Goal: Task Accomplishment & Management: Manage account settings

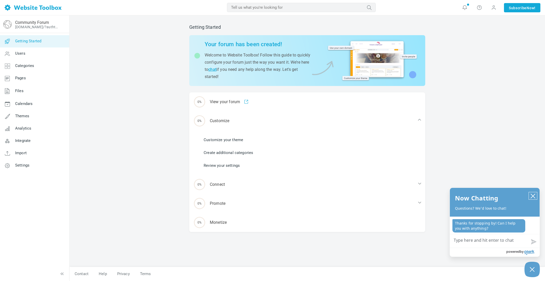
click at [534, 195] on icon "close chatbox" at bounding box center [532, 195] width 5 height 5
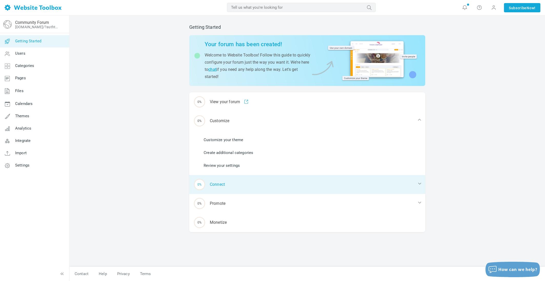
click at [216, 184] on div "0% Connect" at bounding box center [307, 184] width 236 height 19
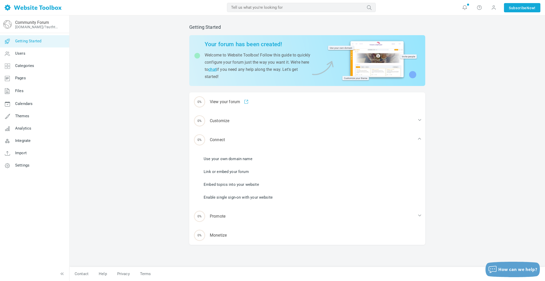
click at [223, 157] on link "Use your own domain name" at bounding box center [228, 159] width 49 height 6
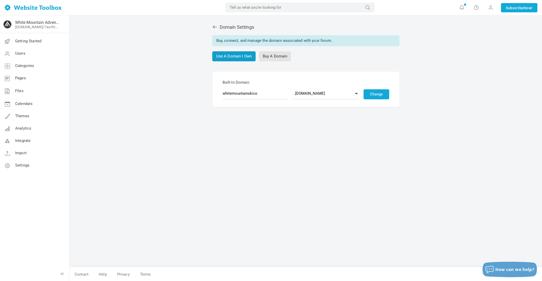
click at [245, 60] on link "Use A Domain I Own" at bounding box center [234, 56] width 44 height 10
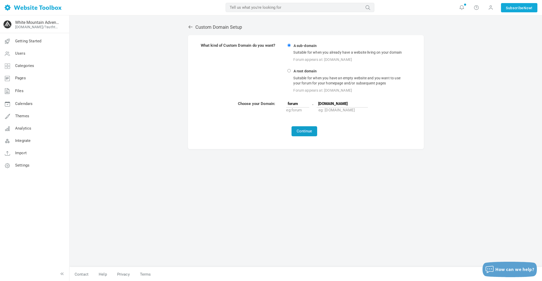
click at [307, 130] on button "Continue" at bounding box center [304, 131] width 26 height 10
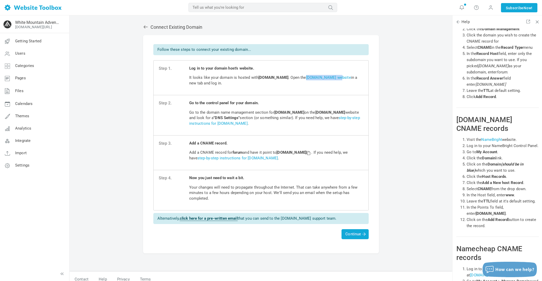
scroll to position [5, 0]
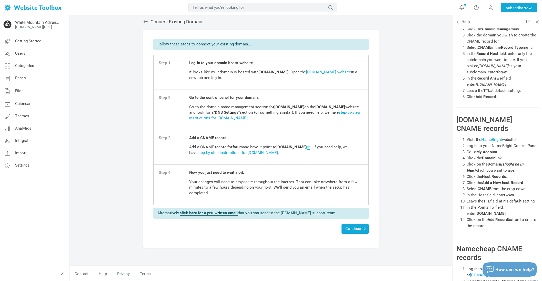
click at [310, 148] on span at bounding box center [308, 147] width 4 height 4
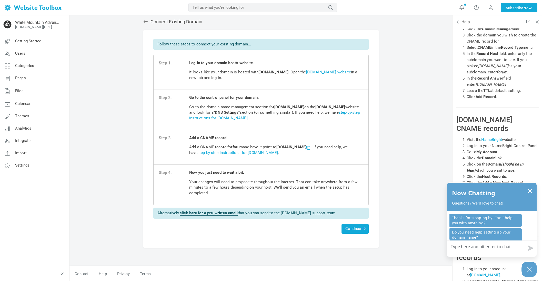
click at [310, 146] on span at bounding box center [308, 147] width 4 height 4
click at [347, 228] on span "Continue" at bounding box center [354, 228] width 19 height 5
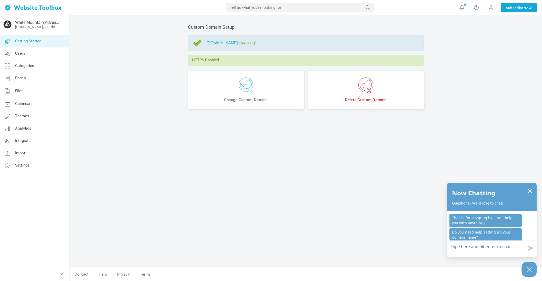
click at [26, 44] on link "Getting Started" at bounding box center [34, 41] width 69 height 12
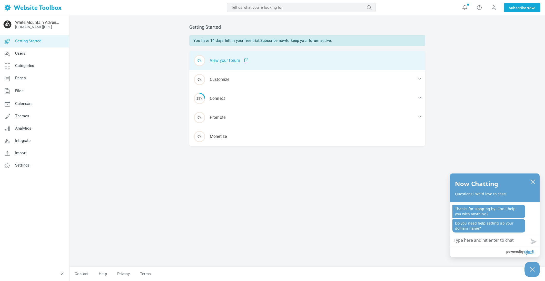
click at [228, 63] on div "0% View your forum" at bounding box center [307, 60] width 236 height 19
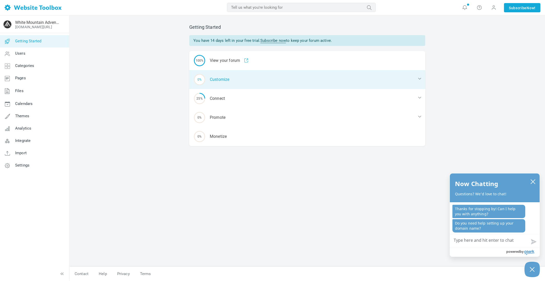
click at [221, 77] on div "0% Customize" at bounding box center [307, 79] width 236 height 19
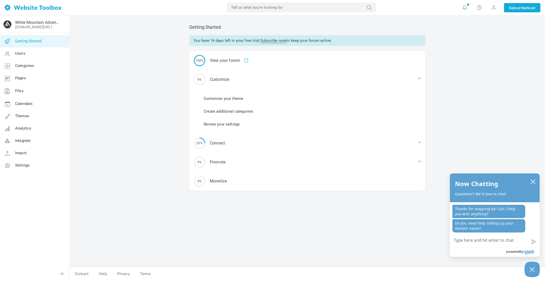
click at [219, 99] on link "Customize your theme" at bounding box center [223, 99] width 39 height 6
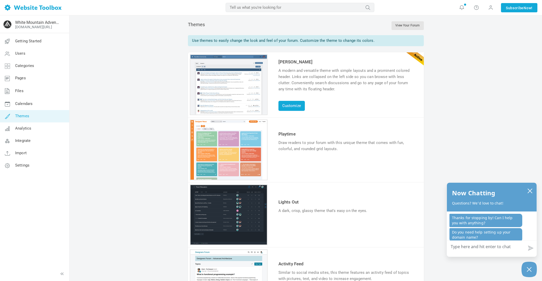
scroll to position [2, 0]
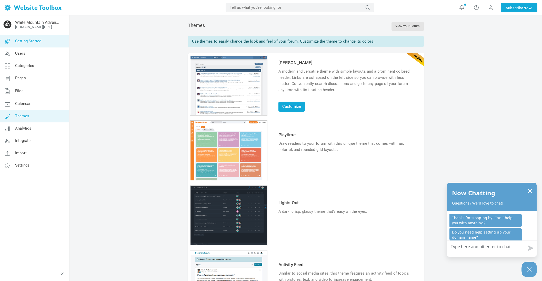
click at [33, 42] on span "Getting Started" at bounding box center [28, 41] width 26 height 5
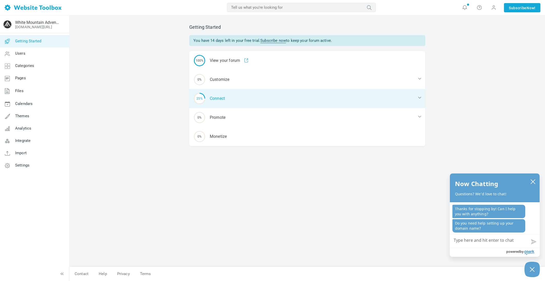
click at [220, 98] on div "25% Connect" at bounding box center [307, 98] width 236 height 19
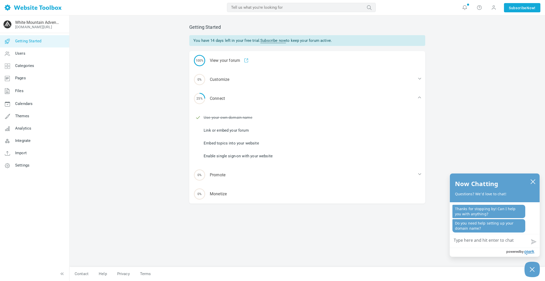
click at [232, 130] on link "Link or embed your forum" at bounding box center [226, 130] width 45 height 6
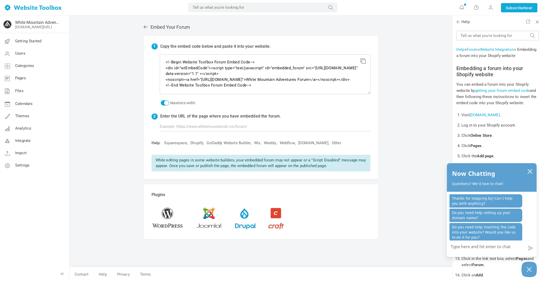
click at [363, 62] on icon at bounding box center [362, 60] width 4 height 4
click at [26, 165] on span "Settings" at bounding box center [22, 165] width 14 height 5
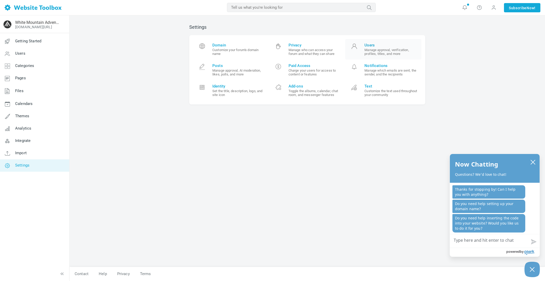
click at [368, 44] on span "Users" at bounding box center [390, 45] width 53 height 5
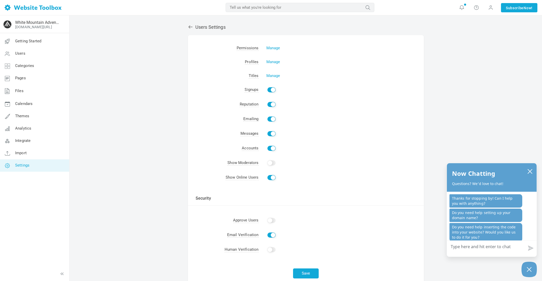
click at [190, 27] on icon at bounding box center [190, 26] width 4 height 3
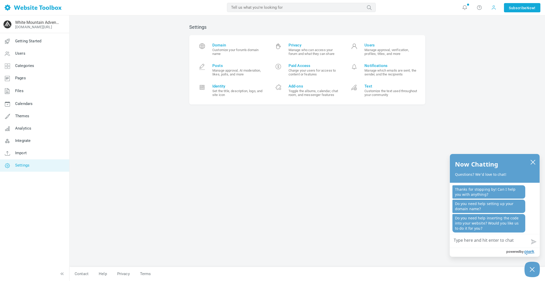
click at [492, 7] on span at bounding box center [493, 7] width 5 height 5
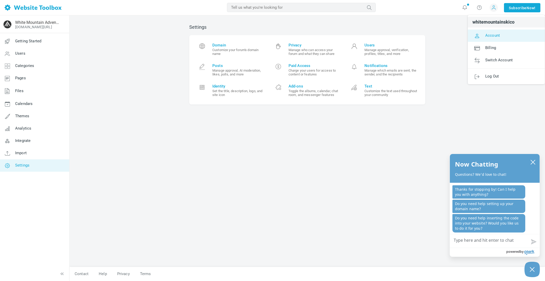
click at [497, 37] on span "Account" at bounding box center [492, 35] width 15 height 5
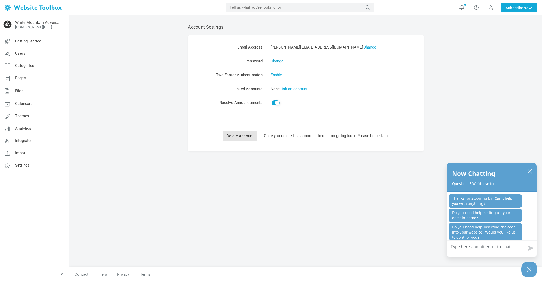
click at [277, 62] on link "Change" at bounding box center [276, 61] width 13 height 5
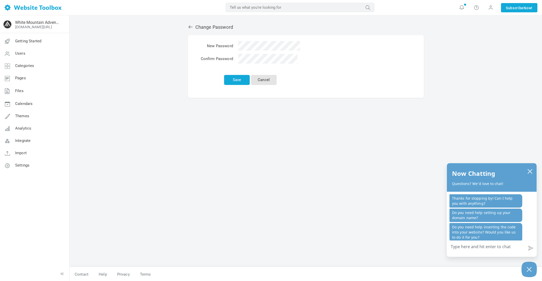
click at [280, 52] on td at bounding box center [269, 46] width 67 height 13
click at [280, 50] on td at bounding box center [269, 46] width 67 height 13
click at [190, 27] on icon at bounding box center [190, 26] width 4 height 3
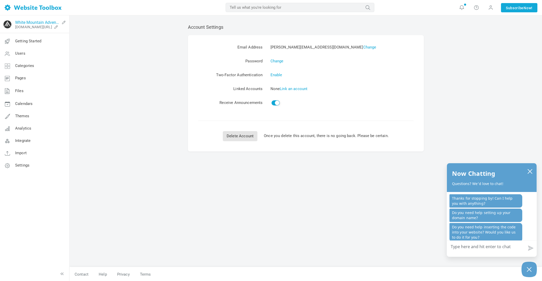
click at [38, 21] on link "White Mountain Adventures Forum" at bounding box center [37, 22] width 45 height 5
click at [63, 21] on icon at bounding box center [64, 22] width 8 height 4
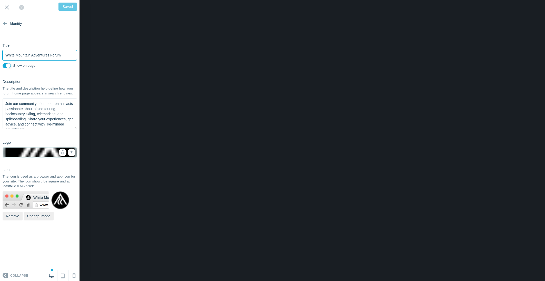
click at [33, 54] on input "White Mountain Adventures Forum" at bounding box center [40, 55] width 74 height 10
drag, startPoint x: 31, startPoint y: 55, endPoint x: 50, endPoint y: 54, distance: 18.5
click at [50, 54] on input "White Mountain Adventures Forum" at bounding box center [40, 55] width 74 height 10
type input "White Mountain S Forum"
type input "Save"
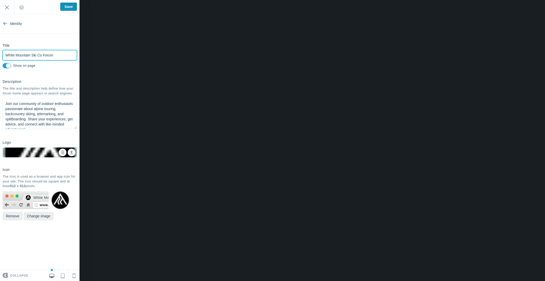
type input "White Mountain Ski Co Forum"
click at [68, 6] on input "Save" at bounding box center [68, 7] width 17 height 8
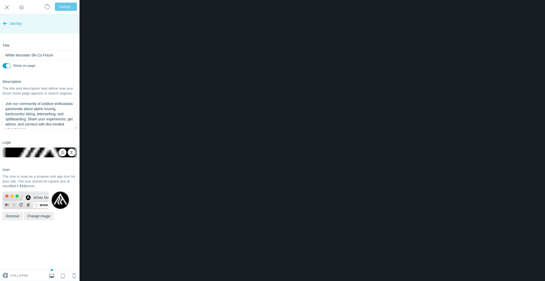
type input "Saved"
click at [3, 23] on icon at bounding box center [5, 22] width 4 height 19
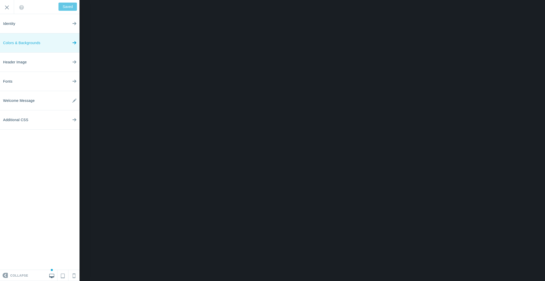
click at [37, 40] on span "Colors & Backgrounds" at bounding box center [21, 42] width 37 height 19
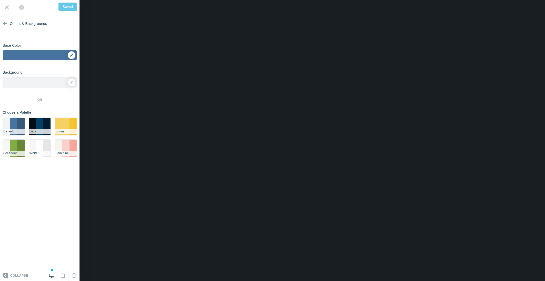
click at [73, 55] on div "▼" at bounding box center [40, 56] width 74 height 13
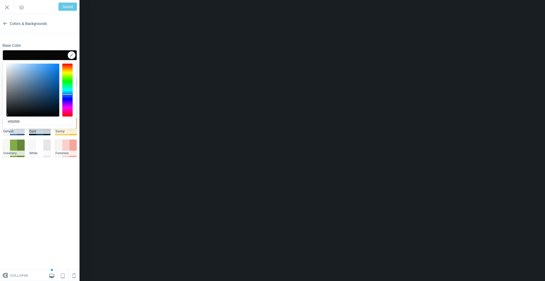
type input "#040404"
click at [7, 115] on div at bounding box center [32, 90] width 53 height 53
type input "Save"
click at [7, 107] on div at bounding box center [32, 90] width 53 height 53
click at [8, 102] on div at bounding box center [32, 90] width 53 height 53
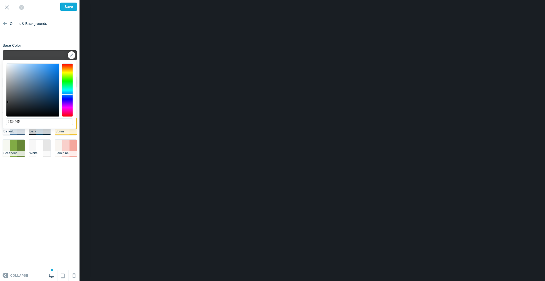
type input "#626365"
click at [8, 95] on div at bounding box center [32, 90] width 53 height 53
click at [63, 40] on section "Colors & Backgrounds Base Color ▼ Background Options Select Image ▼ Position Re…" at bounding box center [39, 142] width 79 height 256
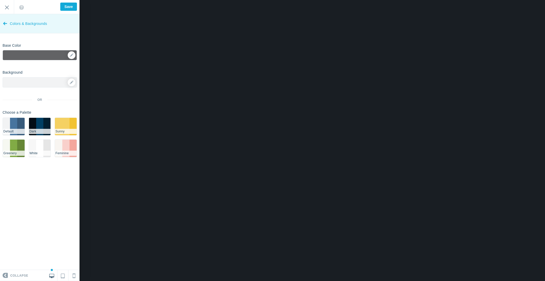
click at [5, 25] on icon at bounding box center [5, 22] width 4 height 19
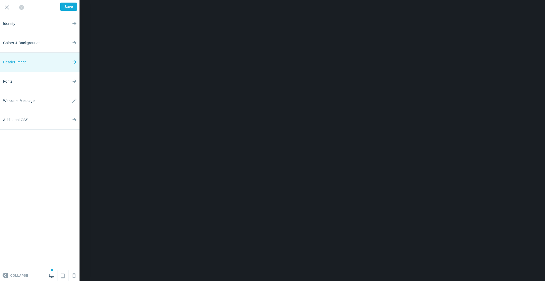
click at [73, 61] on icon at bounding box center [74, 60] width 4 height 19
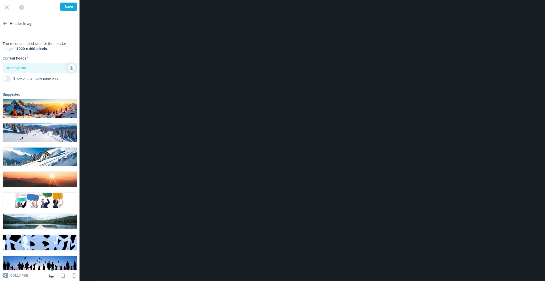
click at [50, 111] on img at bounding box center [40, 108] width 74 height 18
click at [43, 158] on img at bounding box center [40, 156] width 74 height 18
click at [73, 69] on icon at bounding box center [71, 67] width 3 height 4
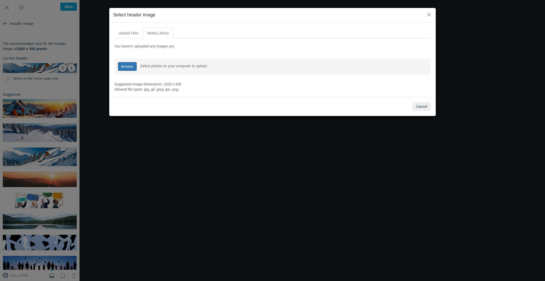
click at [130, 67] on link "Browse" at bounding box center [127, 66] width 19 height 9
type input "C:\fakepath\1U9A2775.jpg"
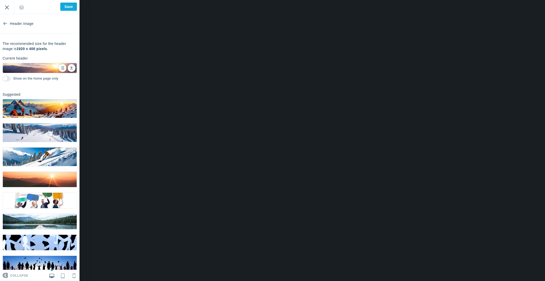
click at [5, 8] on input "Exit" at bounding box center [7, 7] width 14 height 14
click at [69, 5] on input "Save" at bounding box center [68, 7] width 17 height 8
click at [5, 25] on icon at bounding box center [5, 22] width 4 height 19
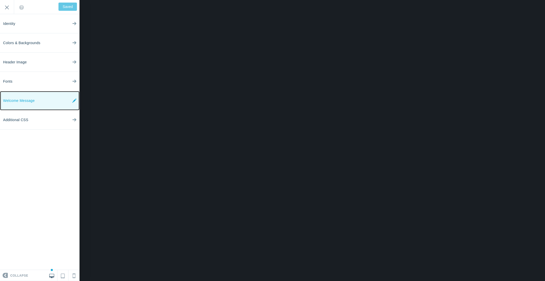
click at [33, 97] on span "Welcome Message" at bounding box center [19, 100] width 32 height 19
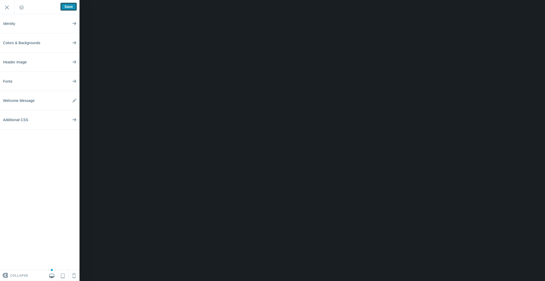
click at [65, 5] on input "Save" at bounding box center [68, 7] width 17 height 8
type input "Saved"
click at [20, 26] on link "Identity" at bounding box center [39, 23] width 79 height 19
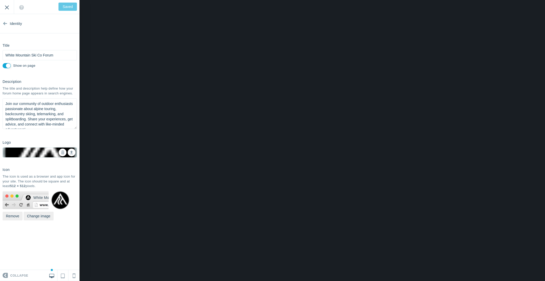
click at [8, 6] on input "Exit" at bounding box center [7, 7] width 14 height 14
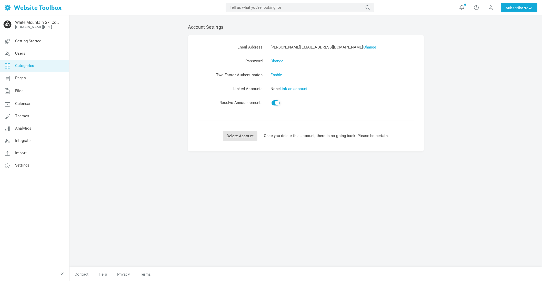
click at [35, 66] on link "Categories" at bounding box center [34, 66] width 69 height 12
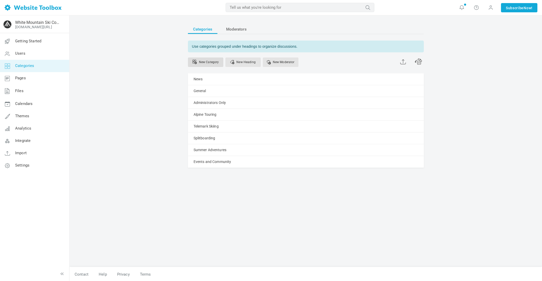
click at [201, 63] on link "New Category" at bounding box center [205, 61] width 35 height 9
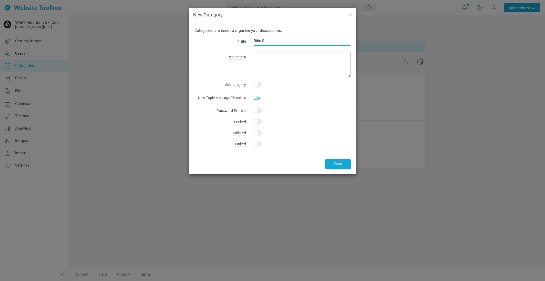
type input "Ride Sh"
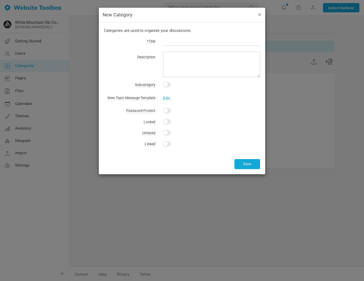
click at [258, 14] on button "button" at bounding box center [260, 15] width 4 height 6
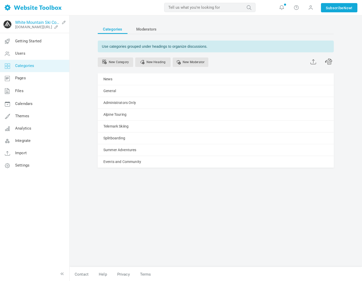
click at [38, 23] on link "White Mountain Ski Co Forum" at bounding box center [37, 22] width 45 height 5
click at [22, 39] on span "Getting Started" at bounding box center [28, 41] width 26 height 5
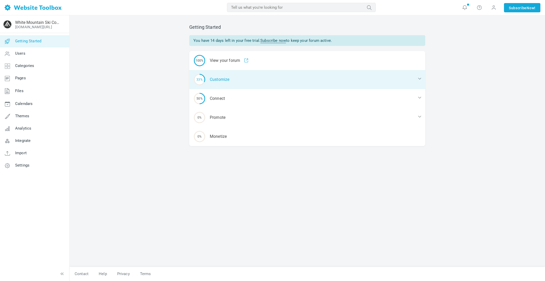
click at [224, 81] on div "33% Customize" at bounding box center [307, 79] width 236 height 19
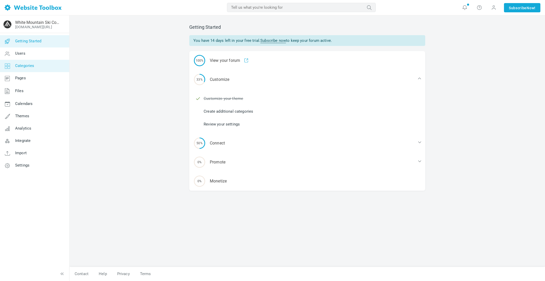
click at [26, 66] on span "Categories" at bounding box center [24, 65] width 19 height 5
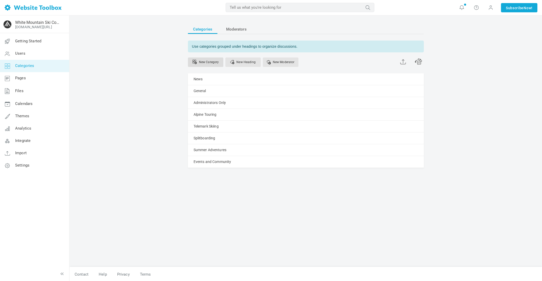
click at [209, 61] on link "New Category" at bounding box center [205, 61] width 35 height 9
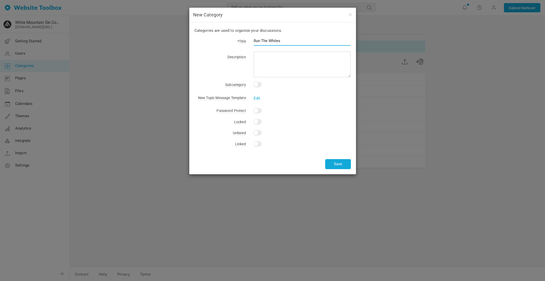
type input "Run The Whites"
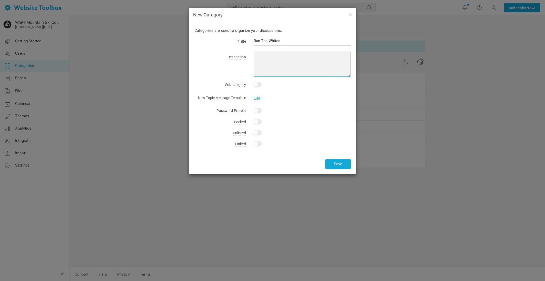
type textarea "a"
type textarea "L"
type textarea "P"
type textarea "Find rides, running partners, or share routes & photos"
click at [345, 161] on button "Save" at bounding box center [338, 164] width 26 height 10
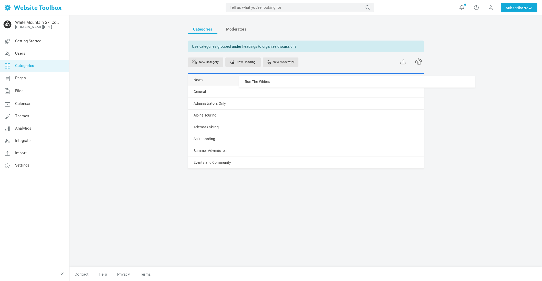
drag, startPoint x: 189, startPoint y: 173, endPoint x: 195, endPoint y: 76, distance: 97.6
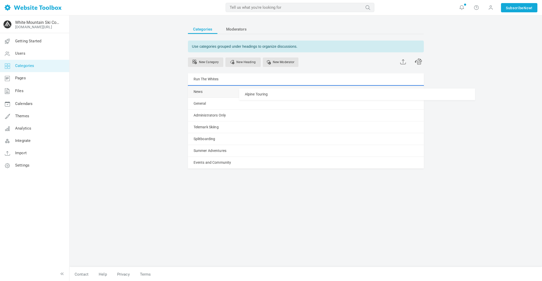
drag, startPoint x: 191, startPoint y: 127, endPoint x: 192, endPoint y: 88, distance: 38.5
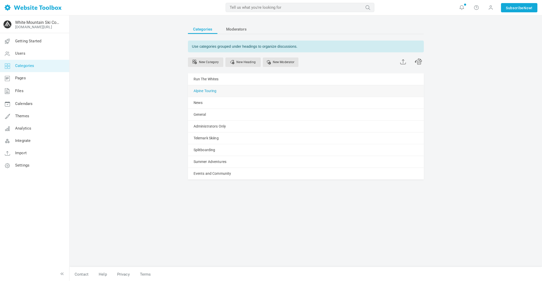
click at [212, 91] on link "Alpine Touring" at bounding box center [205, 91] width 23 height 6
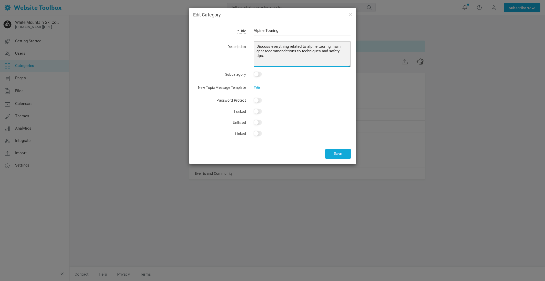
click at [289, 55] on textarea "Discuss everything related to alpine touring, from gear recommendations to tech…" at bounding box center [301, 54] width 97 height 26
drag, startPoint x: 297, startPoint y: 51, endPoint x: 335, endPoint y: 55, distance: 38.6
click at [335, 55] on textarea "Discuss everything related to alpine touring, from gear recommendations to tech…" at bounding box center [301, 54] width 97 height 26
click at [344, 44] on textarea "Discuss everything related to alpine touring, from gear recommendations to tech…" at bounding box center [301, 54] width 97 height 26
click at [337, 50] on textarea "Discuss everything related to alpine touring, from gear recommendations to tech…" at bounding box center [301, 54] width 97 height 26
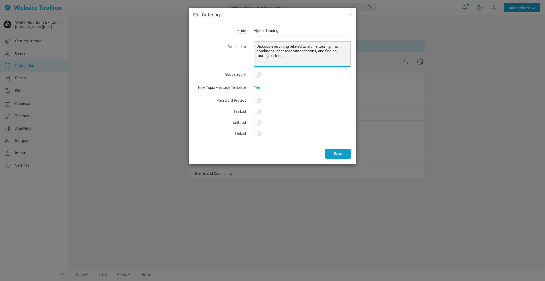
type textarea "Discuss everything related to alpine touring, from conditions, gear recommendat…"
click at [334, 152] on button "Save" at bounding box center [338, 154] width 26 height 10
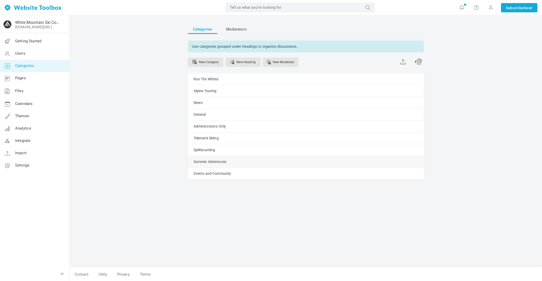
click at [266, 162] on div "Summer Adventures Manage Edit Delete View Category Copy Email Address Change Pe…" at bounding box center [306, 162] width 236 height 12
click at [0, 0] on link "Manage" at bounding box center [0, 0] width 0 height 0
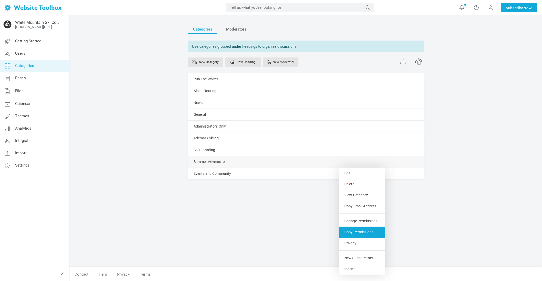
scroll to position [1, 0]
click at [353, 182] on link "Delete" at bounding box center [362, 183] width 46 height 11
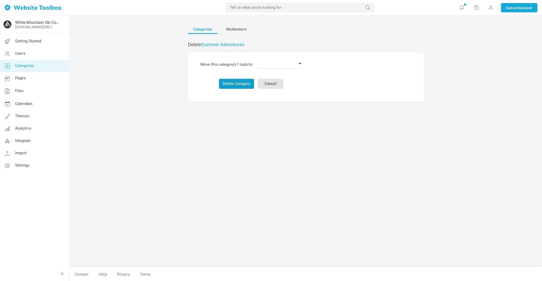
click at [237, 83] on button "Delete Category" at bounding box center [236, 84] width 35 height 10
click at [210, 87] on td "Delete Category Cancel" at bounding box center [251, 81] width 105 height 20
click at [297, 62] on select "Delete the topics Run The Whites Alpine Touring News General Administrators Onl…" at bounding box center [279, 63] width 45 height 10
click at [246, 87] on button "Delete Category" at bounding box center [236, 84] width 35 height 10
click at [263, 68] on td "Delete the topics Run The Whites Alpine Touring News General Administrators Onl…" at bounding box center [280, 64] width 48 height 12
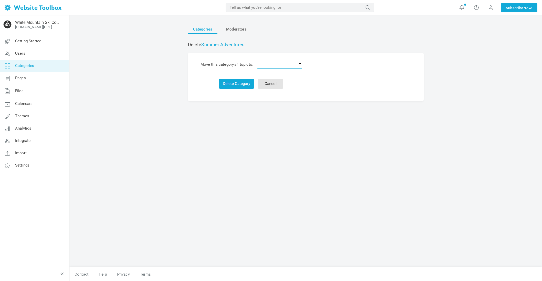
click at [267, 65] on select "Delete the topics Run The Whites Alpine Touring News General Administrators Onl…" at bounding box center [279, 63] width 45 height 10
select select "0"
click at [258, 58] on select "Delete the topics Run The Whites Alpine Touring News General Administrators Onl…" at bounding box center [279, 63] width 45 height 10
click at [242, 85] on button "Delete Category & 1 topic" at bounding box center [236, 84] width 51 height 10
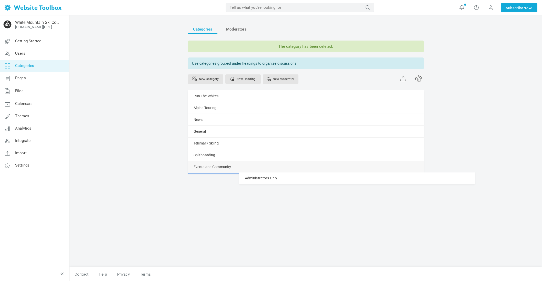
drag, startPoint x: 190, startPoint y: 144, endPoint x: 191, endPoint y: 172, distance: 28.2
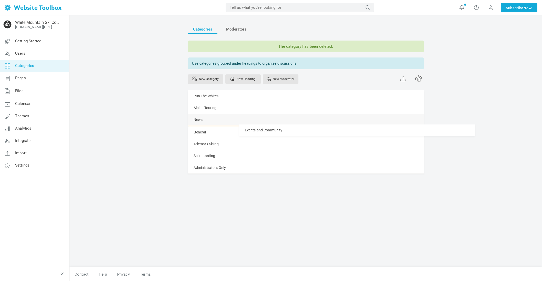
drag, startPoint x: 191, startPoint y: 168, endPoint x: 190, endPoint y: 124, distance: 44.1
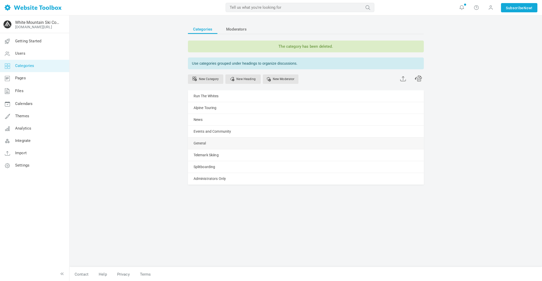
click at [0, 0] on link "Manage" at bounding box center [0, 0] width 0 height 0
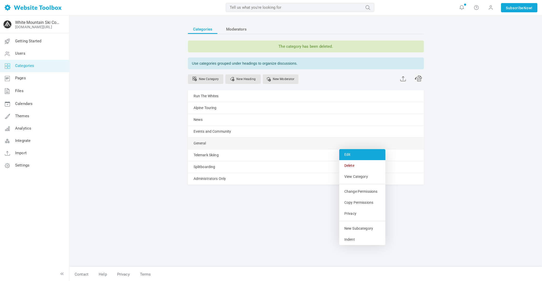
click at [347, 154] on link "Edit" at bounding box center [362, 154] width 46 height 11
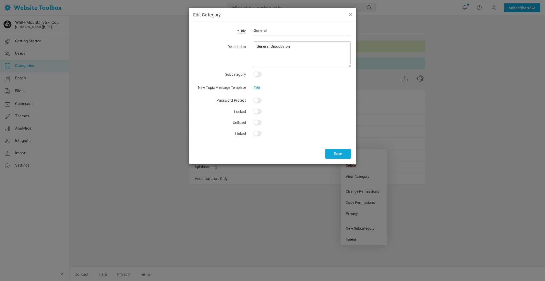
click at [351, 14] on button "button" at bounding box center [350, 15] width 4 height 6
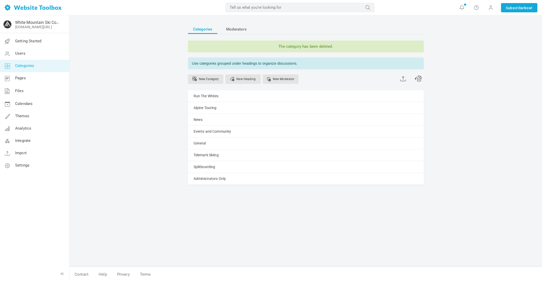
click at [144, 112] on div "Categories Moderators The category has been deleted. Use categories grouped und…" at bounding box center [305, 148] width 472 height 266
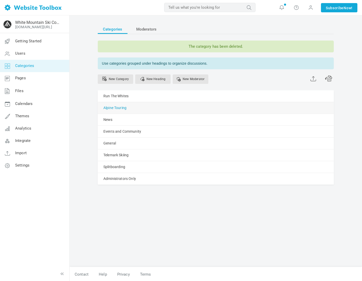
click at [121, 107] on link "Alpine Touring" at bounding box center [114, 108] width 23 height 6
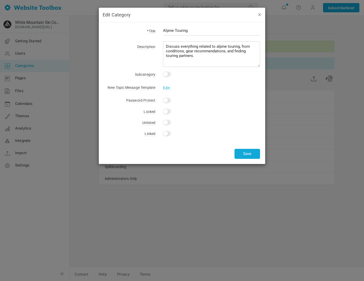
click at [259, 16] on button "button" at bounding box center [260, 15] width 4 height 6
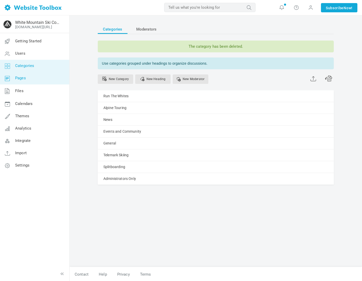
click at [28, 79] on link "Pages" at bounding box center [34, 78] width 69 height 12
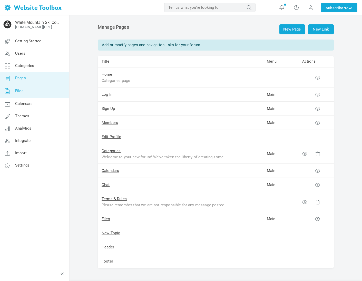
click at [28, 92] on link "Files" at bounding box center [34, 90] width 69 height 13
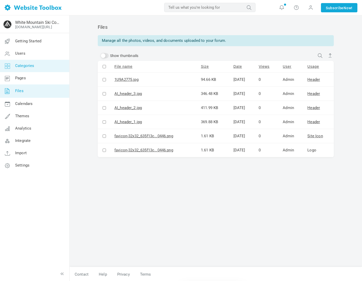
click at [28, 67] on span "Categories" at bounding box center [24, 65] width 19 height 5
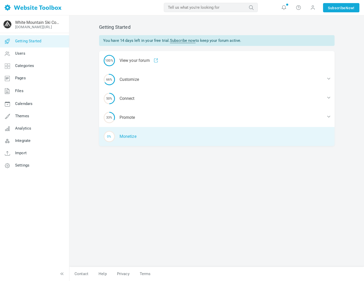
click at [132, 135] on div "0% Monetize" at bounding box center [217, 136] width 236 height 19
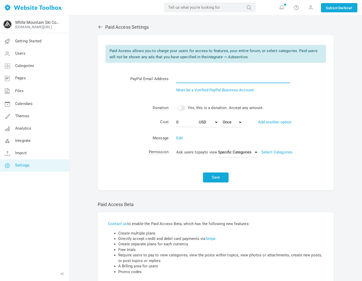
click at [184, 79] on input "text" at bounding box center [233, 78] width 114 height 10
type input "[PERSON_NAME][EMAIL_ADDRESS][DOMAIN_NAME]"
drag, startPoint x: 181, startPoint y: 108, endPoint x: 166, endPoint y: 98, distance: 17.8
click at [166, 98] on tbody "Paid Access allows you to charge your users for access to features, your entire…" at bounding box center [216, 101] width 236 height 120
click at [100, 27] on icon at bounding box center [100, 26] width 5 height 5
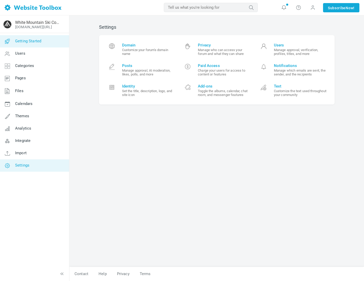
click at [35, 43] on span "Getting Started" at bounding box center [28, 41] width 26 height 5
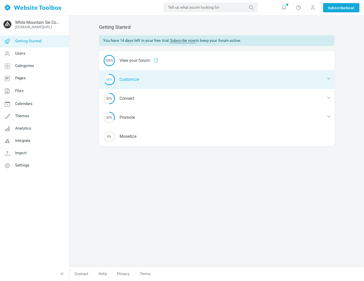
click at [138, 78] on div "66% Customize" at bounding box center [217, 79] width 236 height 19
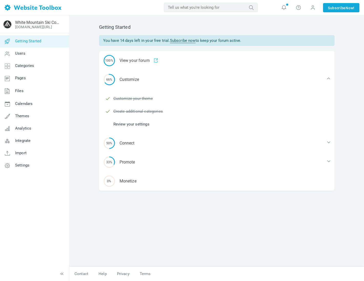
click at [130, 124] on link "Review your settings" at bounding box center [132, 124] width 36 height 6
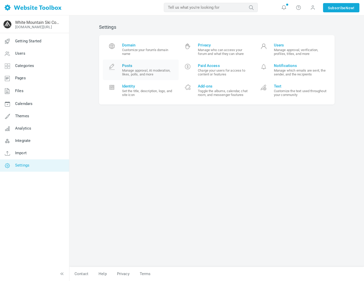
click at [124, 65] on span "Posts" at bounding box center [148, 65] width 53 height 5
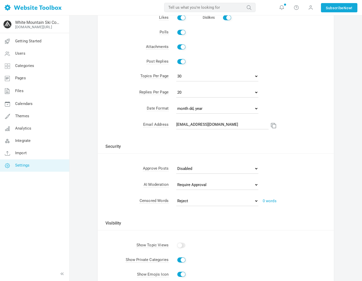
scroll to position [89, 0]
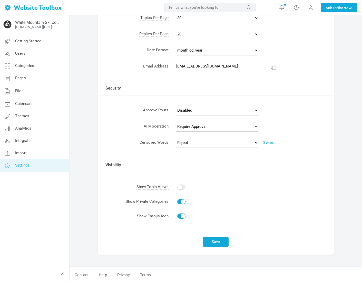
click at [184, 185] on input "Show" at bounding box center [181, 186] width 8 height 5
checkbox input "true"
click at [205, 238] on button "Save" at bounding box center [216, 242] width 26 height 10
click at [26, 141] on span "Integrate" at bounding box center [22, 140] width 15 height 5
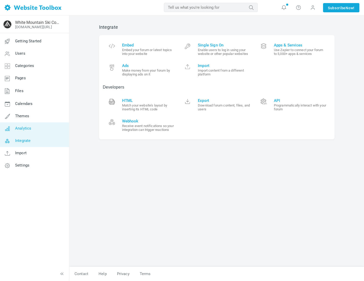
click at [25, 131] on link "Analytics" at bounding box center [34, 128] width 69 height 12
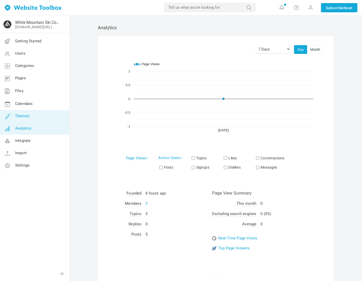
click at [23, 115] on span "Themes" at bounding box center [22, 116] width 14 height 5
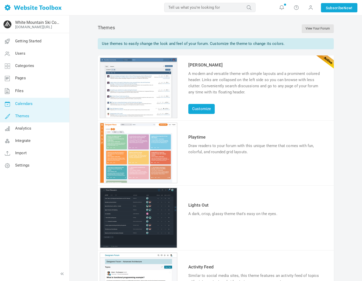
click at [21, 102] on span "Calendars" at bounding box center [23, 103] width 17 height 5
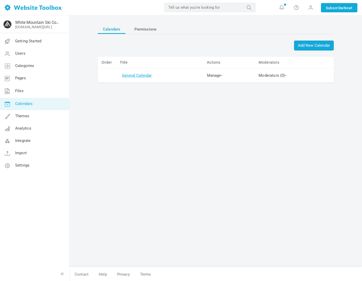
click at [141, 75] on link "General Calendar" at bounding box center [137, 75] width 30 height 5
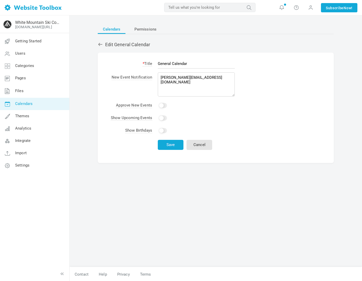
click at [248, 110] on form "* Title General Calendar New Event Notification andrew@whitemountainski.co Appr…" at bounding box center [216, 108] width 236 height 110
click at [161, 116] on input "Yes" at bounding box center [163, 117] width 8 height 5
checkbox input "true"
click at [160, 105] on input "Yes" at bounding box center [163, 105] width 8 height 5
checkbox input "true"
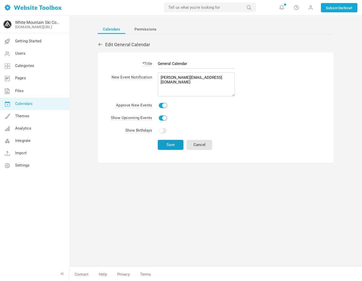
click at [169, 144] on button "Save" at bounding box center [171, 145] width 26 height 10
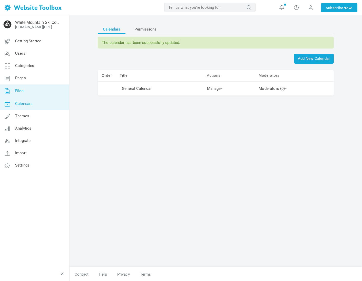
click at [36, 91] on link "Files" at bounding box center [34, 90] width 69 height 13
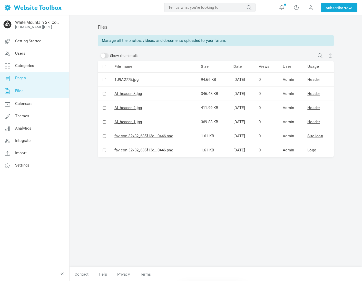
click at [35, 79] on link "Pages" at bounding box center [34, 78] width 69 height 12
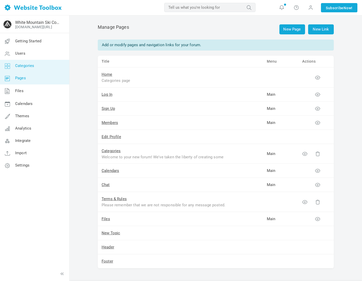
click at [33, 67] on span "Categories" at bounding box center [24, 65] width 19 height 5
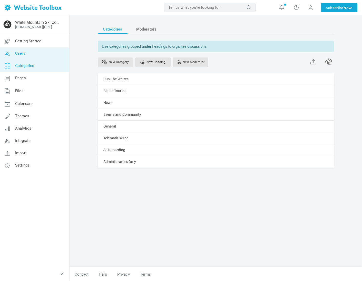
click at [29, 56] on link "Users" at bounding box center [34, 53] width 69 height 12
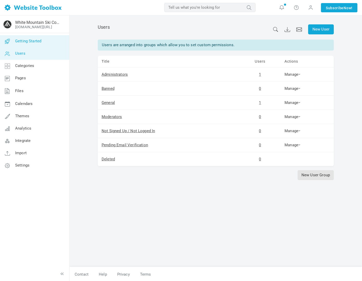
click at [30, 38] on link "Getting Started" at bounding box center [34, 41] width 69 height 12
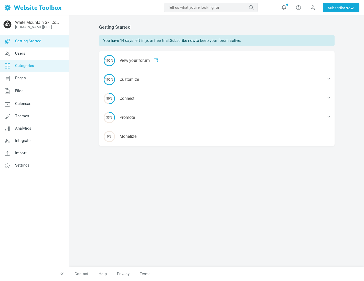
click at [35, 64] on link "Categories" at bounding box center [34, 66] width 69 height 12
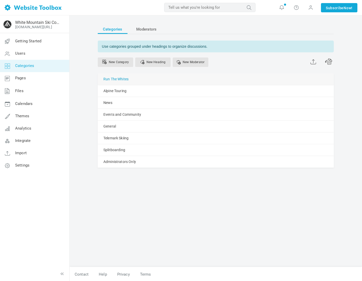
click at [126, 77] on link "Run The Whites" at bounding box center [115, 79] width 25 height 6
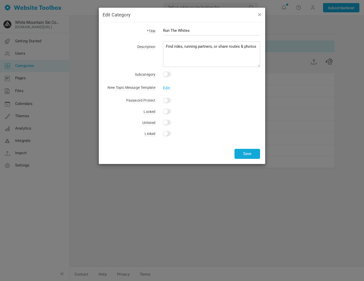
click at [260, 13] on button "button" at bounding box center [260, 15] width 4 height 6
